Goal: Task Accomplishment & Management: Manage account settings

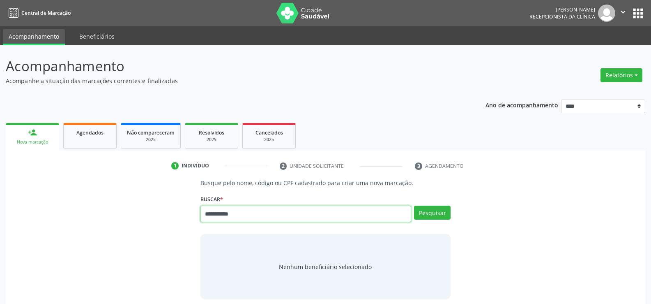
type input "**********"
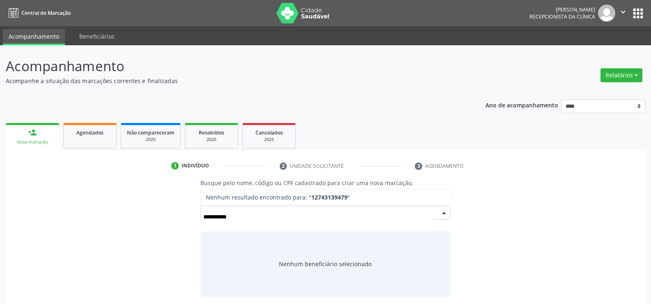
drag, startPoint x: 249, startPoint y: 213, endPoint x: 151, endPoint y: 214, distance: 98.2
click at [151, 214] on div "**********" at bounding box center [325, 237] width 628 height 118
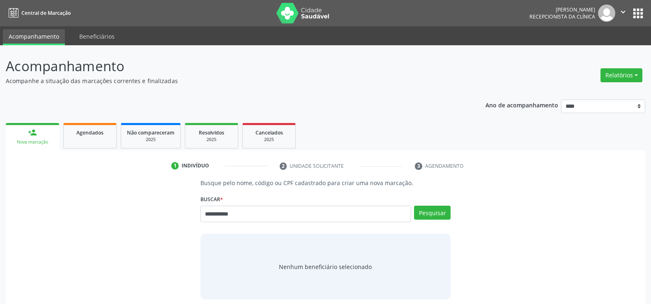
type input "**********"
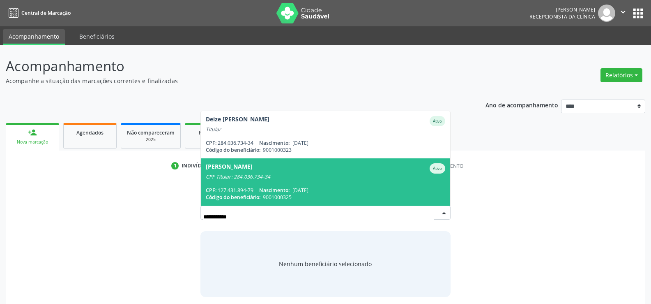
click at [292, 194] on span "9001000325" at bounding box center [277, 196] width 29 height 7
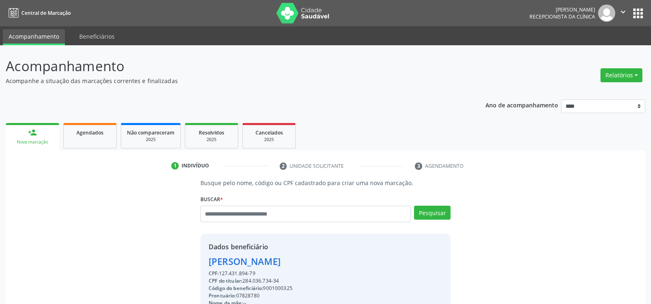
drag, startPoint x: 260, startPoint y: 271, endPoint x: 203, endPoint y: 264, distance: 56.8
drag, startPoint x: 242, startPoint y: 261, endPoint x: 262, endPoint y: 167, distance: 95.8
click at [262, 167] on div "1 Indivíduo" at bounding box center [219, 165] width 97 height 7
copy div "Maria Victoria Barros da Silva Maciel CPF: 127.431.894-79"
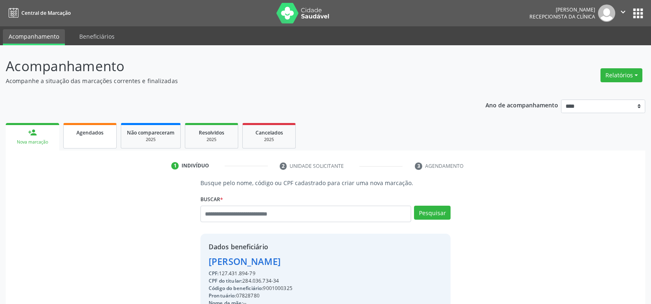
click at [92, 136] on span "Agendados" at bounding box center [89, 132] width 27 height 7
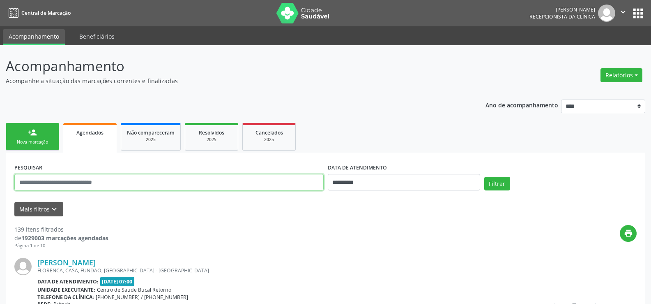
click at [89, 182] on input "text" at bounding box center [168, 182] width 309 height 16
type input "**********"
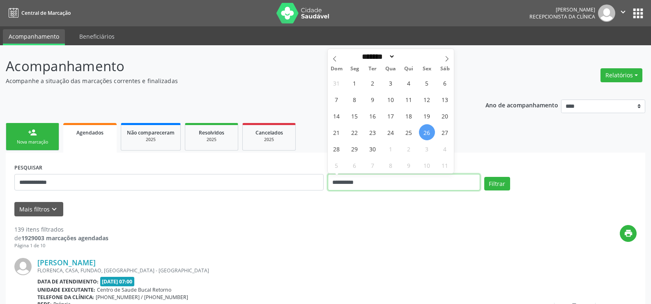
click at [484, 177] on button "Filtrar" at bounding box center [497, 184] width 26 height 14
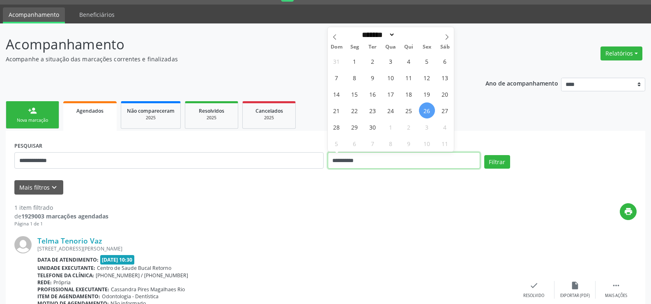
scroll to position [85, 0]
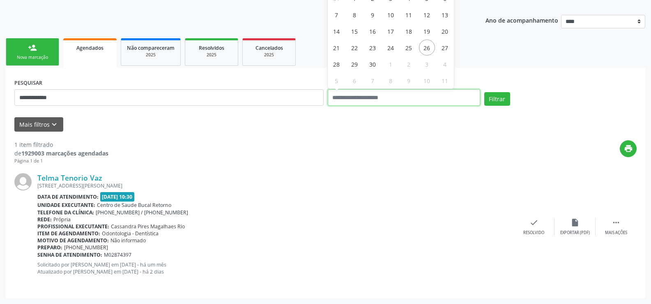
click at [484, 92] on button "Filtrar" at bounding box center [497, 99] width 26 height 14
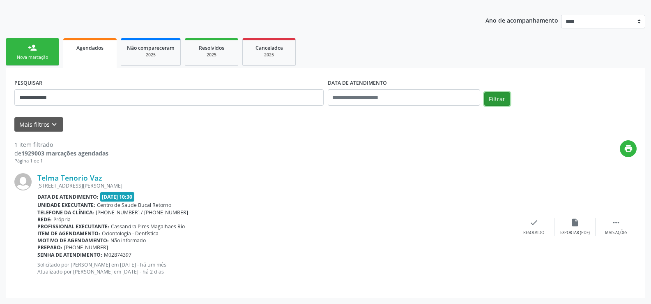
click at [494, 103] on button "Filtrar" at bounding box center [497, 99] width 26 height 14
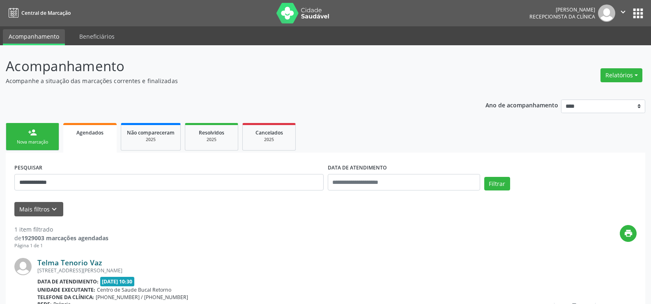
click at [84, 262] on link "Telma Tenorio Vaz" at bounding box center [69, 262] width 64 height 9
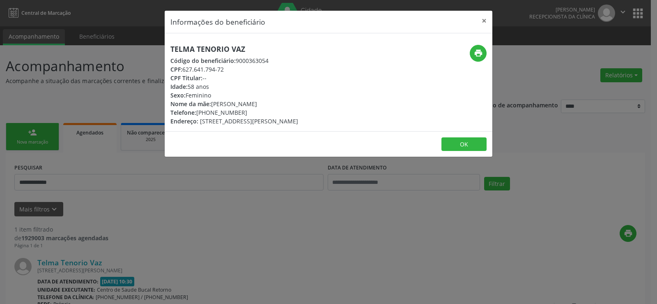
drag, startPoint x: 255, startPoint y: 53, endPoint x: 167, endPoint y: 50, distance: 87.6
click at [167, 50] on div "Telma Tenorio Vaz Código do beneficiário: 9000363054 CPF: 627.641.794-72 CPF Ti…" at bounding box center [274, 85] width 218 height 80
copy h5 "Telma Tenorio Vaz"
click at [486, 20] on button "×" at bounding box center [484, 21] width 16 height 20
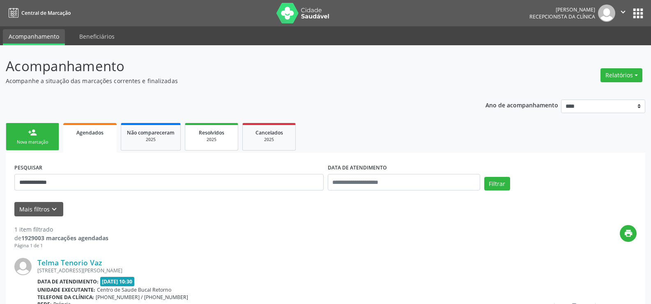
click at [213, 142] on div "2025" at bounding box center [211, 139] width 41 height 6
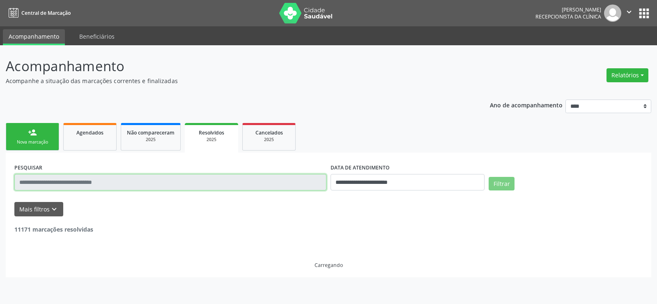
click at [81, 183] on input "text" at bounding box center [170, 182] width 312 height 16
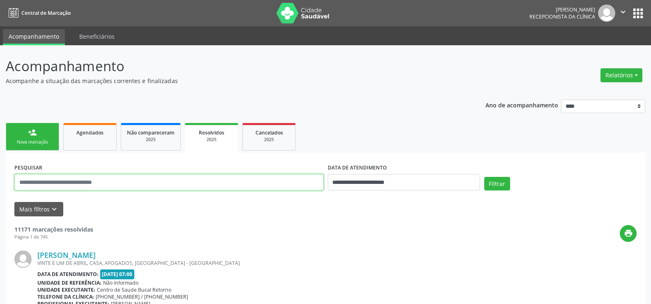
click at [81, 183] on input "text" at bounding box center [168, 182] width 309 height 16
paste input "**********"
type input "**********"
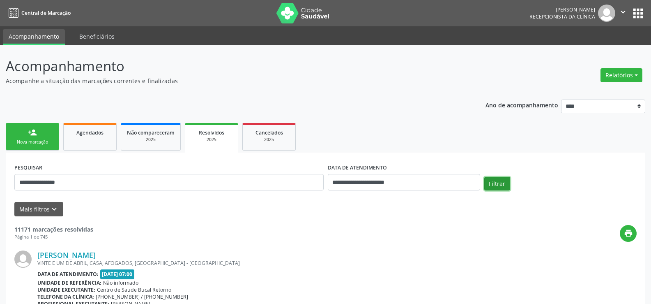
click at [494, 185] on button "Filtrar" at bounding box center [497, 184] width 26 height 14
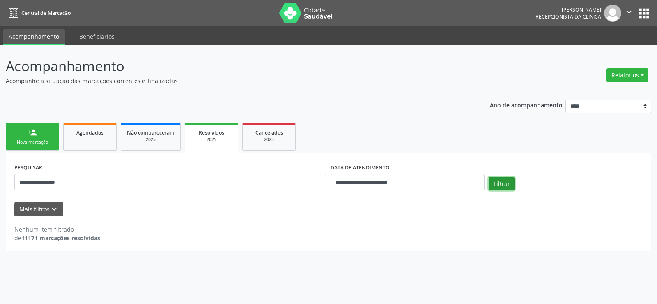
click at [513, 185] on button "Filtrar" at bounding box center [502, 184] width 26 height 14
click at [497, 182] on button "Filtrar" at bounding box center [502, 184] width 26 height 14
click at [626, 69] on button "Relatórios" at bounding box center [628, 75] width 42 height 14
click at [554, 76] on header "Acompanhamento Acompanhe a situação das marcações correntes e finalizadas Relat…" at bounding box center [329, 70] width 646 height 29
click at [269, 135] on span "Cancelados" at bounding box center [269, 132] width 28 height 7
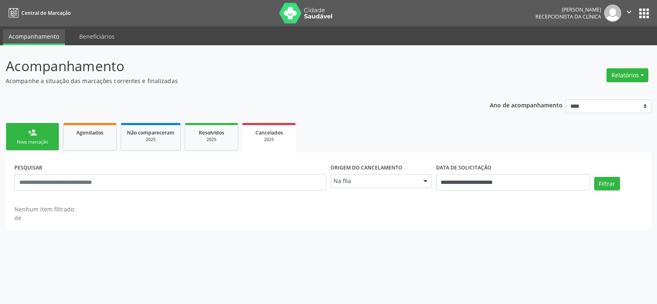
click at [347, 186] on div "Na fila" at bounding box center [381, 181] width 101 height 14
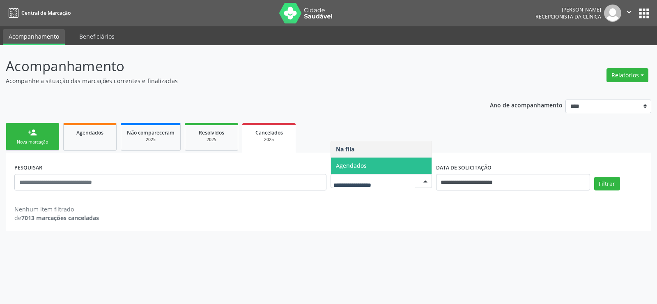
click at [347, 169] on span "Agendados" at bounding box center [351, 165] width 31 height 8
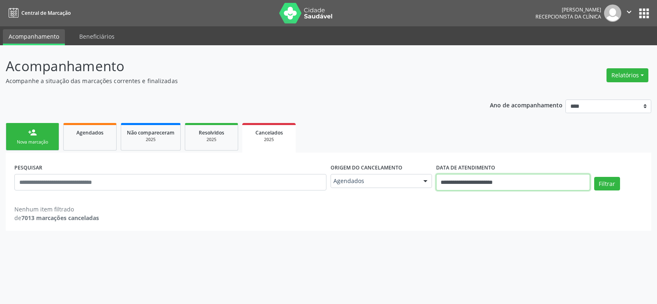
click at [588, 176] on input "**********" at bounding box center [513, 182] width 154 height 16
click at [602, 180] on button "Filtrar" at bounding box center [607, 184] width 26 height 14
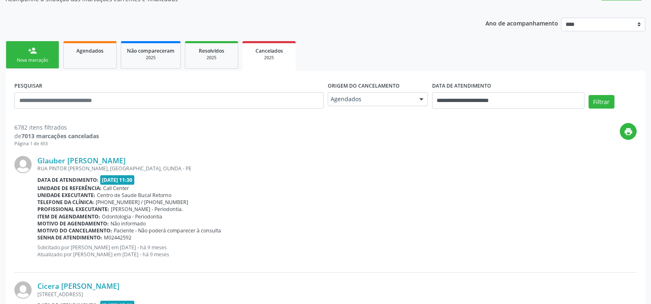
scroll to position [82, 0]
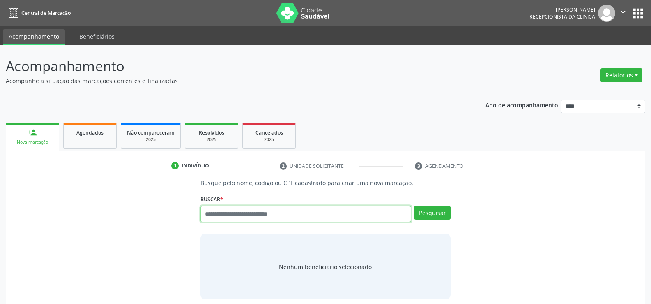
click at [216, 215] on input "text" at bounding box center [305, 213] width 211 height 16
type input "**********"
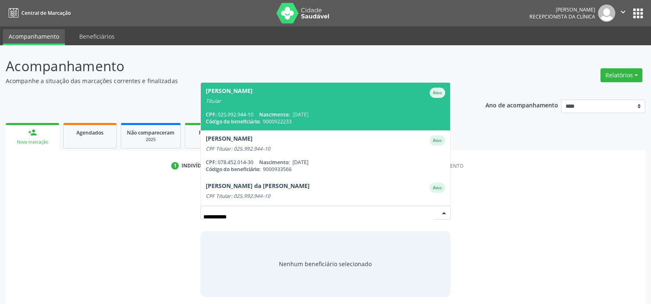
click at [236, 104] on div "Titular" at bounding box center [325, 101] width 239 height 7
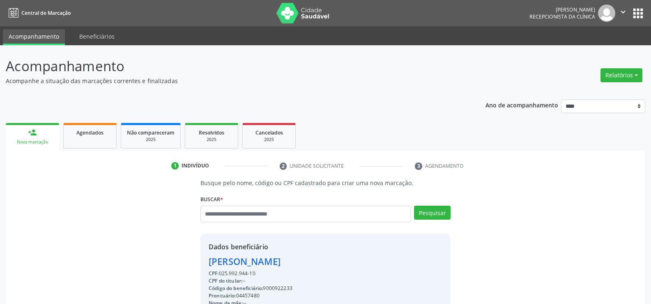
drag, startPoint x: 258, startPoint y: 272, endPoint x: 188, endPoint y: 251, distance: 72.8
click at [188, 251] on div "Busque pelo nome, código ou CPF cadastrado para criar uma nova marcação. Buscar…" at bounding box center [325, 284] width 628 height 213
click at [253, 274] on div "CPF: 025.992.944-10" at bounding box center [260, 272] width 103 height 7
drag, startPoint x: 262, startPoint y: 274, endPoint x: 197, endPoint y: 259, distance: 66.9
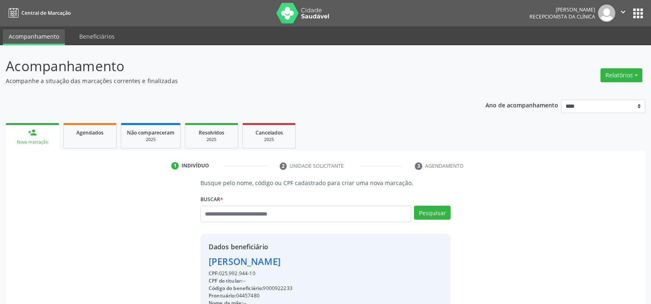
click at [197, 259] on div "Busque pelo nome, código ou CPF cadastrado para criar uma nova marcação. Buscar…" at bounding box center [326, 284] width 262 height 213
copy div "Daniela Pimentel Amorim Rabello CPF: 025.992.944-10"
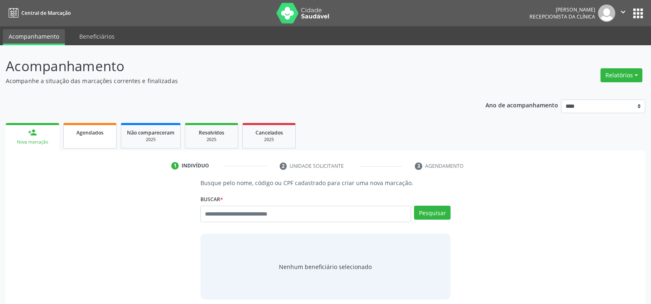
click at [94, 137] on link "Agendados" at bounding box center [89, 135] width 53 height 25
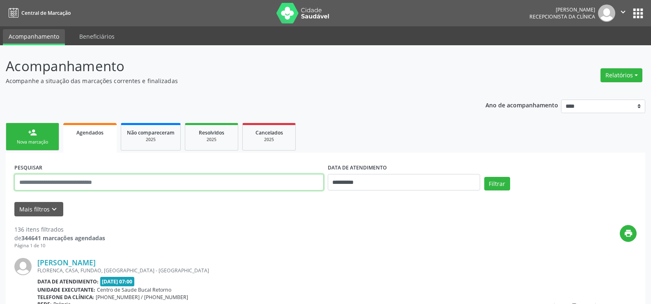
click at [85, 181] on input "text" at bounding box center [168, 182] width 309 height 16
type input "**********"
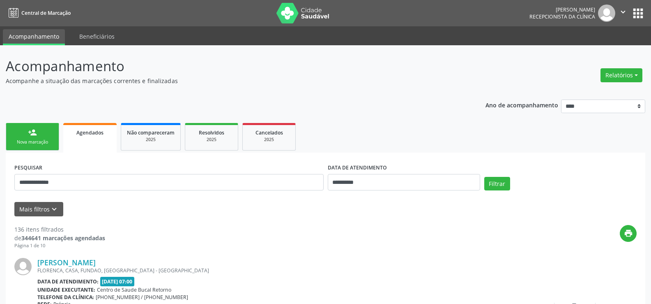
click at [482, 180] on div "Filtrar" at bounding box center [560, 187] width 156 height 20
click at [484, 181] on button "Filtrar" at bounding box center [497, 184] width 26 height 14
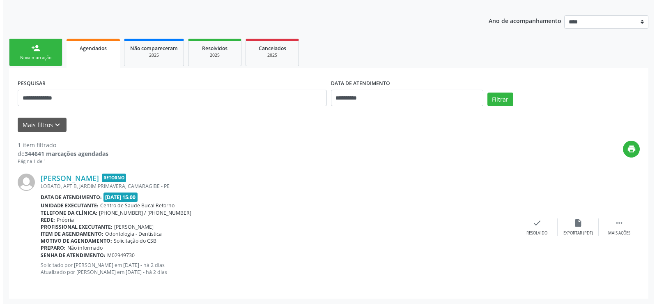
scroll to position [85, 0]
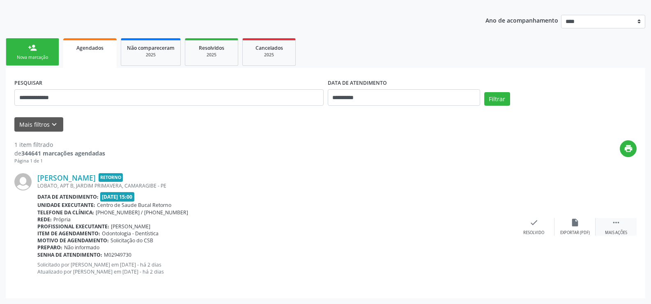
click at [621, 222] on div " Mais ações" at bounding box center [616, 227] width 41 height 18
click at [547, 230] on div "cancel Cancelar" at bounding box center [533, 227] width 41 height 18
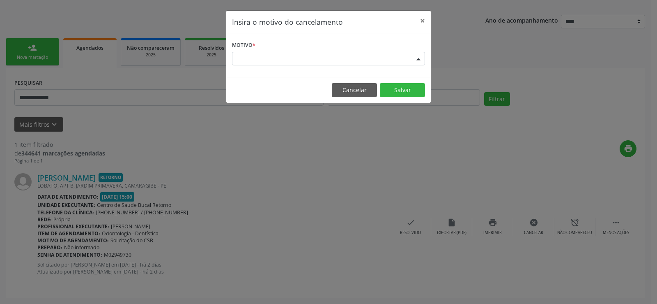
click at [270, 54] on div "Escolha o motivo" at bounding box center [328, 59] width 193 height 14
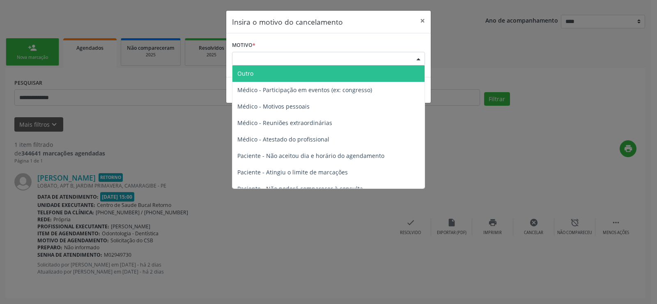
click at [261, 77] on span "Outro" at bounding box center [328, 73] width 192 height 16
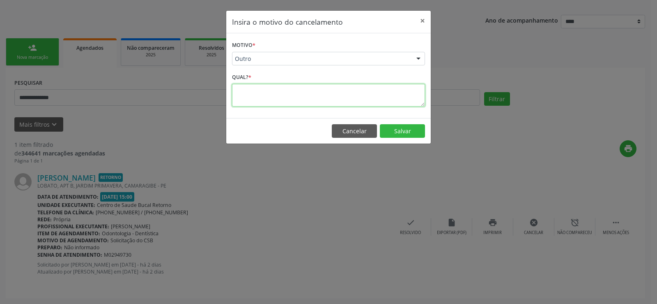
click at [260, 95] on textarea at bounding box center [328, 95] width 193 height 23
type textarea "**********"
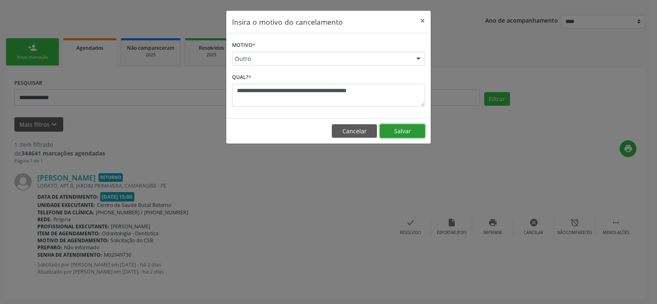
click at [405, 133] on button "Salvar" at bounding box center [402, 131] width 45 height 14
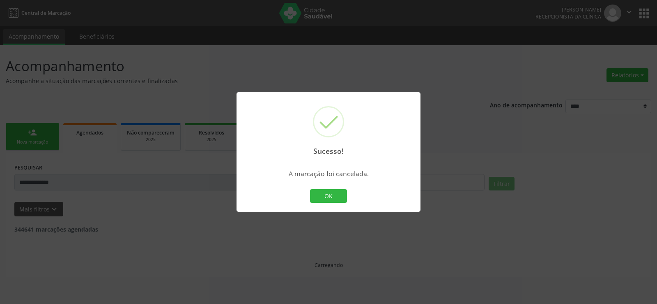
scroll to position [0, 0]
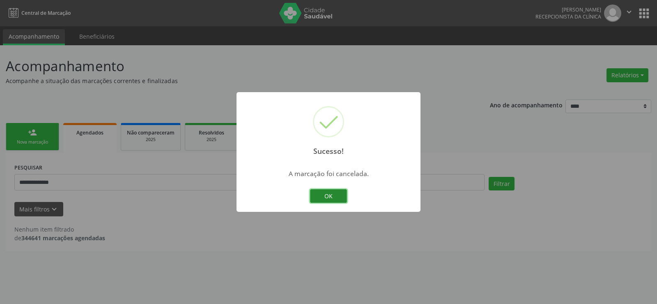
click at [324, 195] on button "OK" at bounding box center [328, 196] width 37 height 14
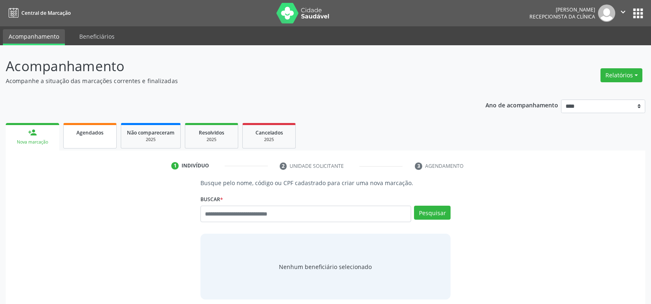
click at [78, 135] on span "Agendados" at bounding box center [89, 132] width 27 height 7
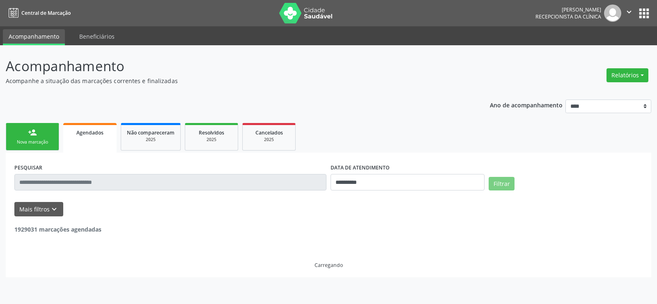
click at [97, 181] on input "text" at bounding box center [170, 182] width 312 height 16
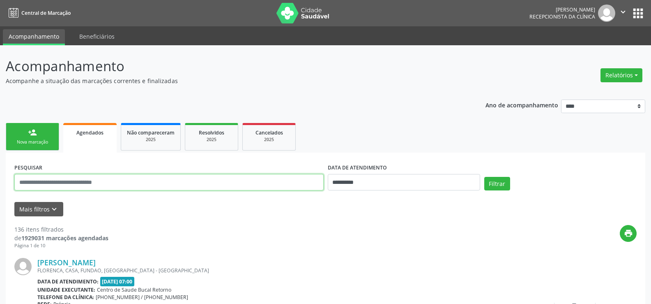
click at [97, 181] on input "text" at bounding box center [168, 182] width 309 height 16
type input "**********"
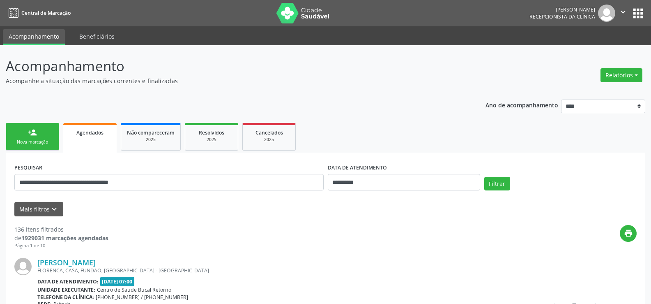
click at [483, 185] on div "Filtrar" at bounding box center [560, 187] width 156 height 20
click at [497, 182] on button "Filtrar" at bounding box center [497, 184] width 26 height 14
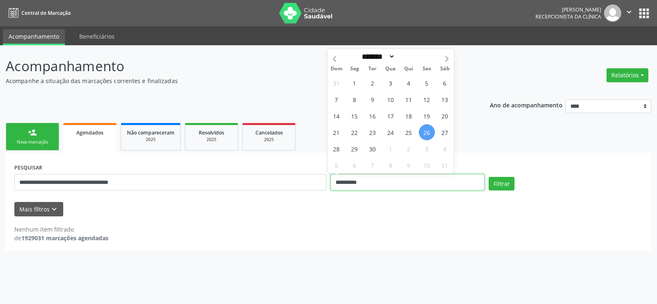
drag, startPoint x: 407, startPoint y: 184, endPoint x: 317, endPoint y: 173, distance: 90.7
click at [325, 183] on div "**********" at bounding box center [328, 178] width 632 height 35
click at [489, 177] on button "Filtrar" at bounding box center [502, 184] width 26 height 14
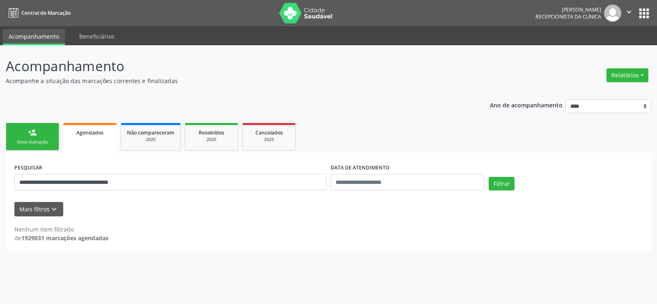
click at [519, 191] on div "Filtrar" at bounding box center [566, 187] width 158 height 20
click at [502, 184] on button "Filtrar" at bounding box center [502, 184] width 26 height 14
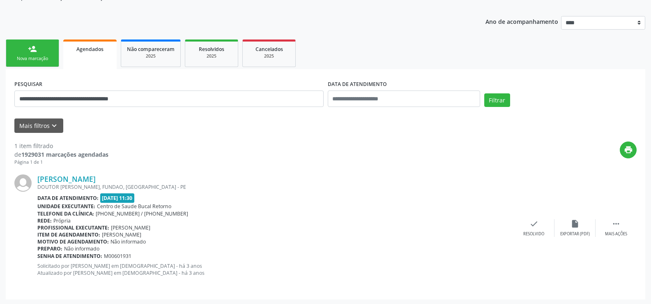
scroll to position [85, 0]
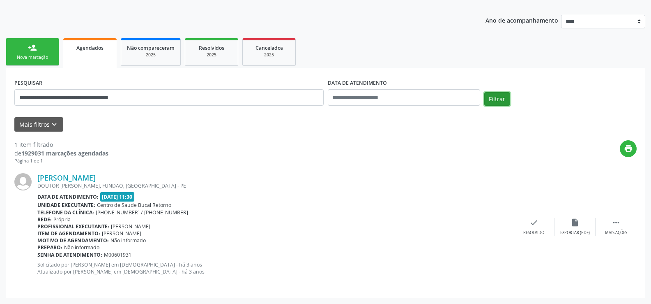
click at [502, 99] on button "Filtrar" at bounding box center [497, 99] width 26 height 14
click at [498, 91] on div "**********" at bounding box center [325, 93] width 626 height 35
click at [499, 110] on div "Filtrar" at bounding box center [560, 102] width 156 height 20
click at [492, 84] on div "**********" at bounding box center [325, 93] width 626 height 35
click at [494, 97] on button "Filtrar" at bounding box center [497, 99] width 26 height 14
